Goal: Information Seeking & Learning: Find specific page/section

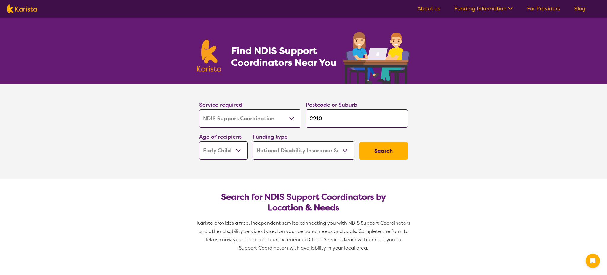
select select "NDIS Support Coordination"
select select "EC"
select select "NDIS"
select select "NDIS Support Coordination"
select select "EC"
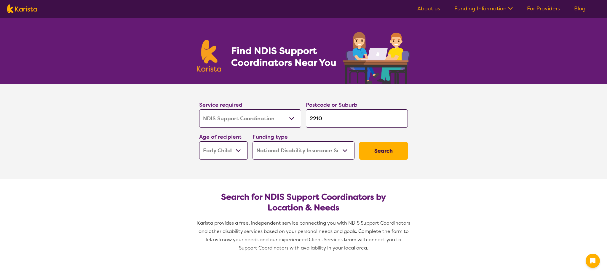
select select "NDIS"
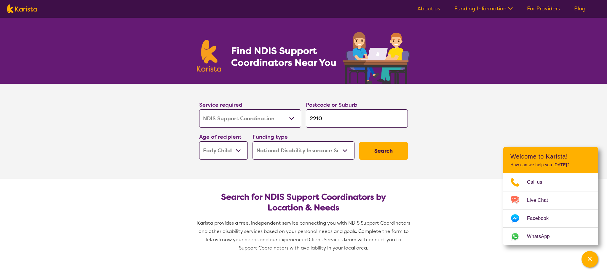
click at [371, 149] on button "Search" at bounding box center [383, 151] width 49 height 18
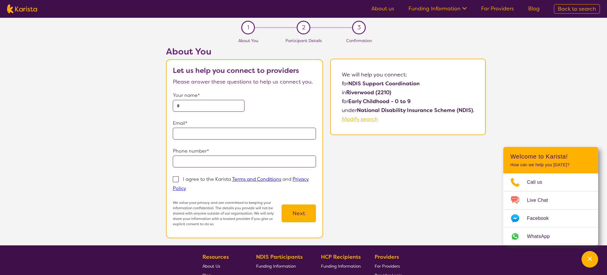
click at [361, 121] on span "Modify search" at bounding box center [360, 119] width 36 height 7
select select "NDIS Support Coordination"
select select "EC"
select select "NDIS"
select select "NDIS Support Coordination"
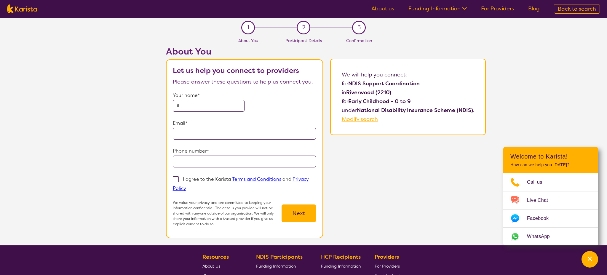
select select "EC"
select select "NDIS"
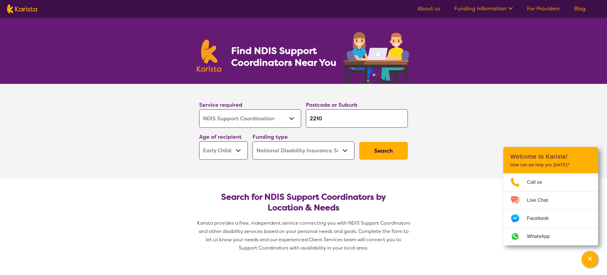
click at [506, 9] on link "Funding Information" at bounding box center [484, 8] width 58 height 7
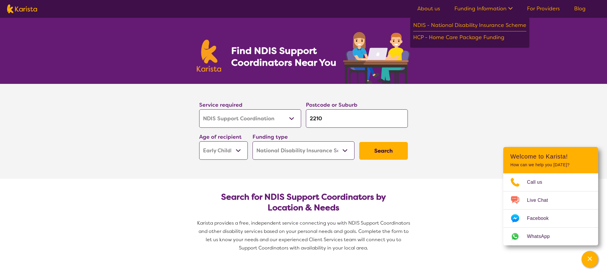
click at [428, 5] on link "About us" at bounding box center [429, 8] width 23 height 7
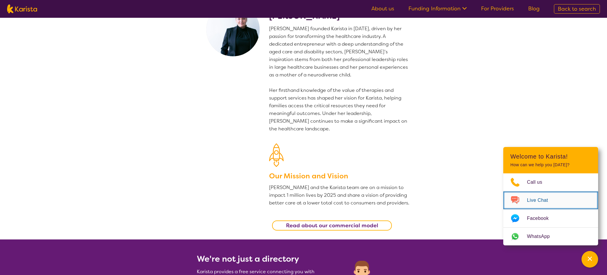
scroll to position [31, 0]
click at [537, 199] on span "Live Chat" at bounding box center [541, 200] width 28 height 9
